Goal: Task Accomplishment & Management: Manage account settings

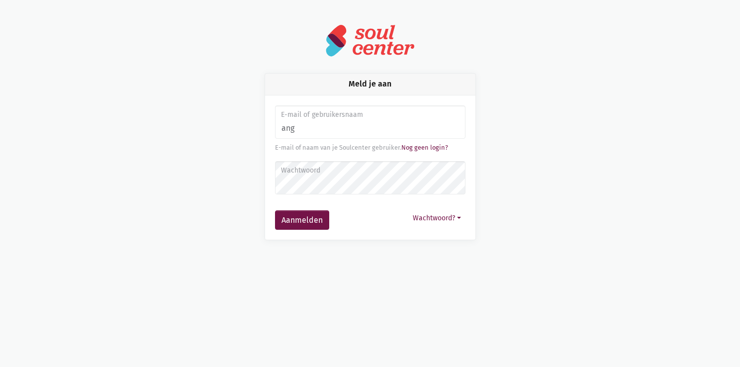
type input "[EMAIL_ADDRESS][DOMAIN_NAME]"
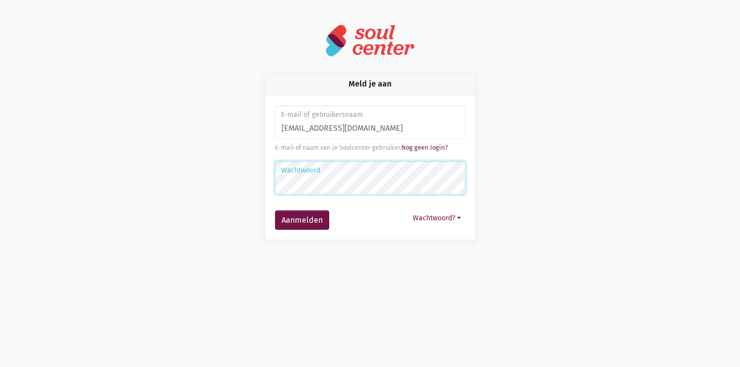
click at [275, 210] on button "Aanmelden" at bounding box center [302, 220] width 54 height 20
